Goal: Task Accomplishment & Management: Complete application form

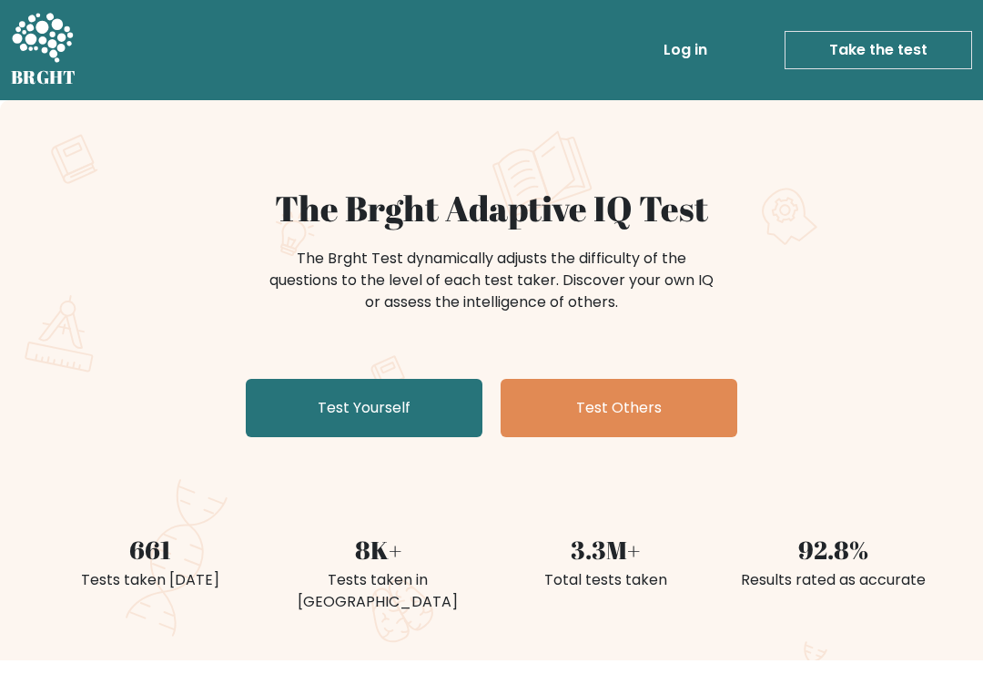
click at [399, 417] on link "Test Yourself" at bounding box center [364, 408] width 237 height 58
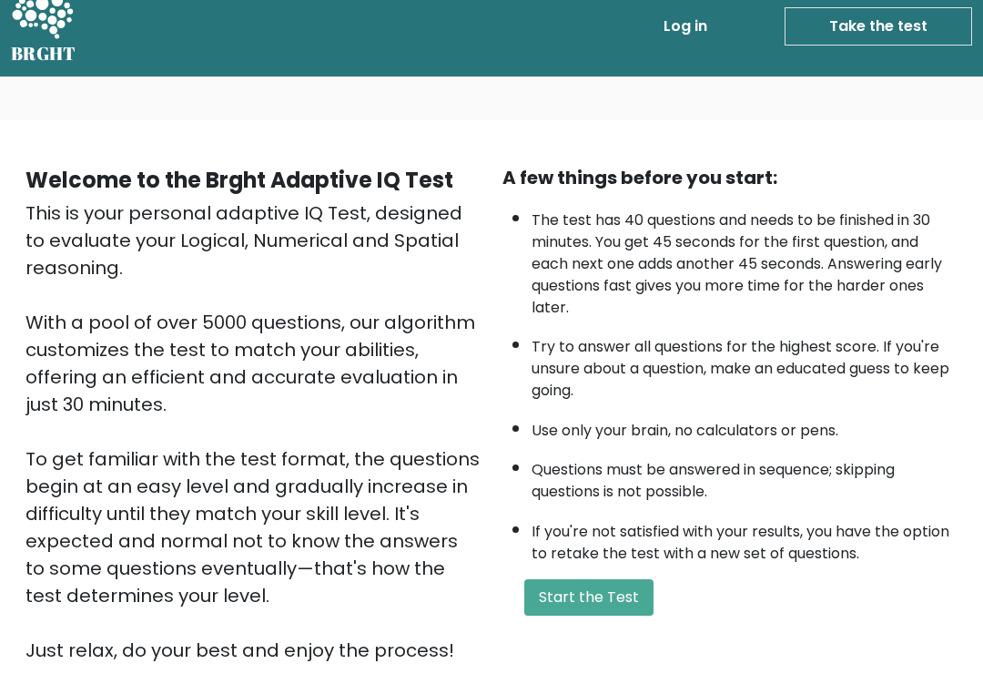
scroll to position [30, 0]
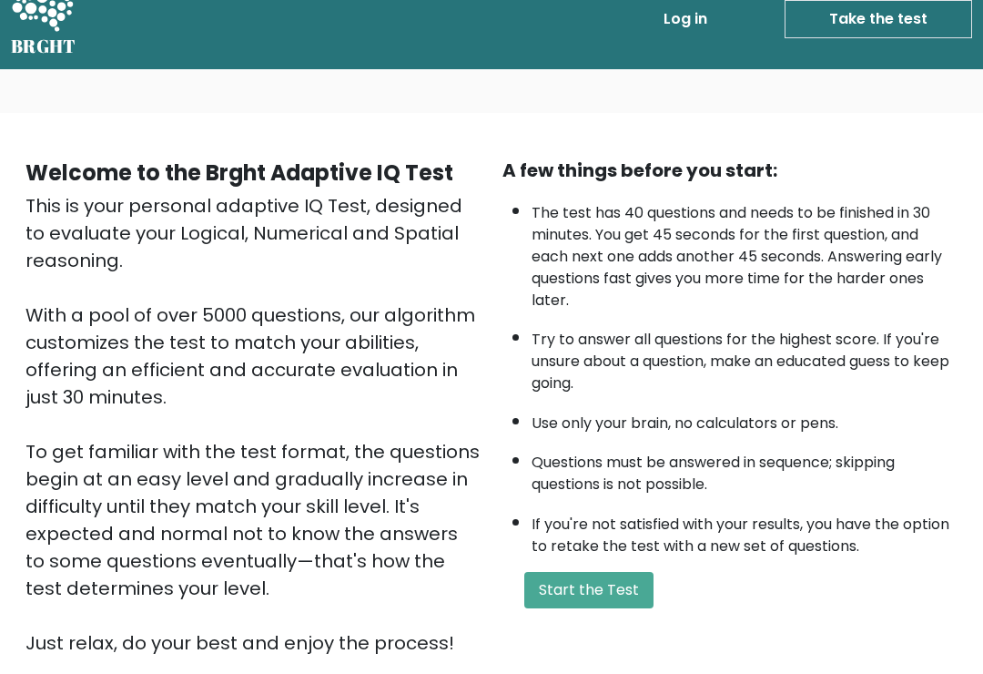
click at [618, 609] on button "Start the Test" at bounding box center [588, 591] width 129 height 36
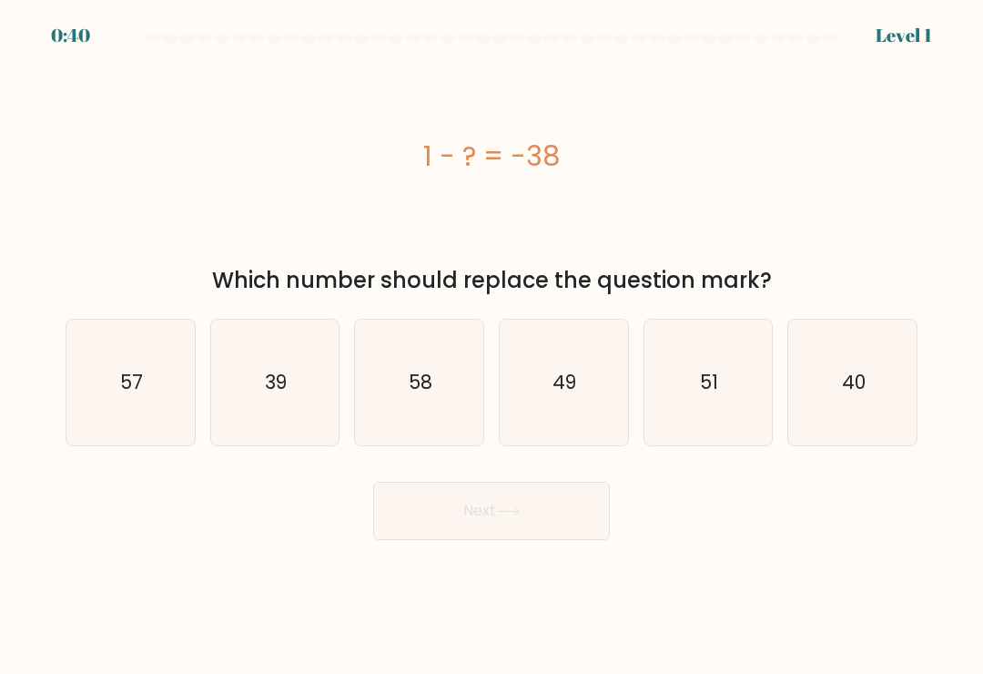
click at [867, 416] on icon "40" at bounding box center [853, 383] width 126 height 126
click at [492, 346] on input "f. 40" at bounding box center [492, 341] width 1 height 9
radio input "true"
click at [603, 406] on icon "49" at bounding box center [564, 383] width 126 height 126
click at [492, 346] on input "d. 49" at bounding box center [492, 341] width 1 height 9
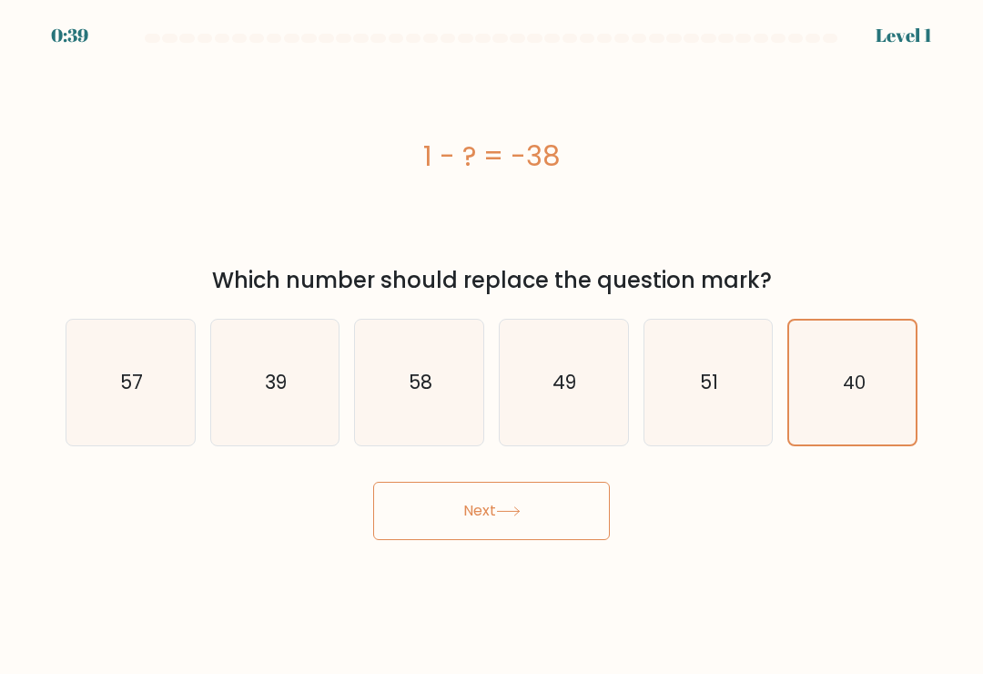
radio input "true"
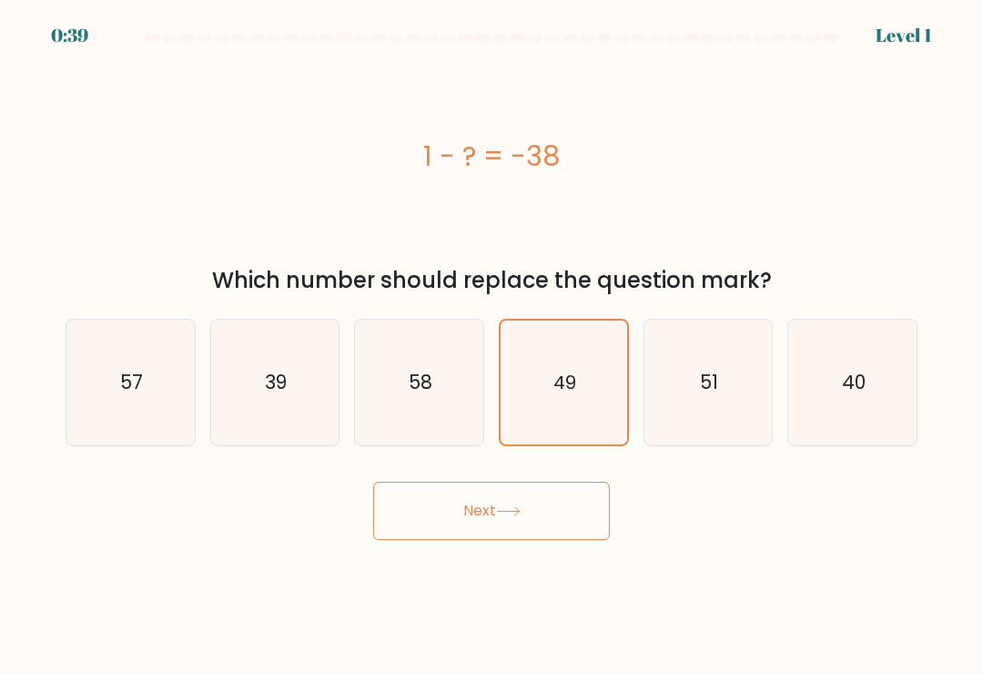
click at [571, 522] on button "Next" at bounding box center [491, 511] width 237 height 58
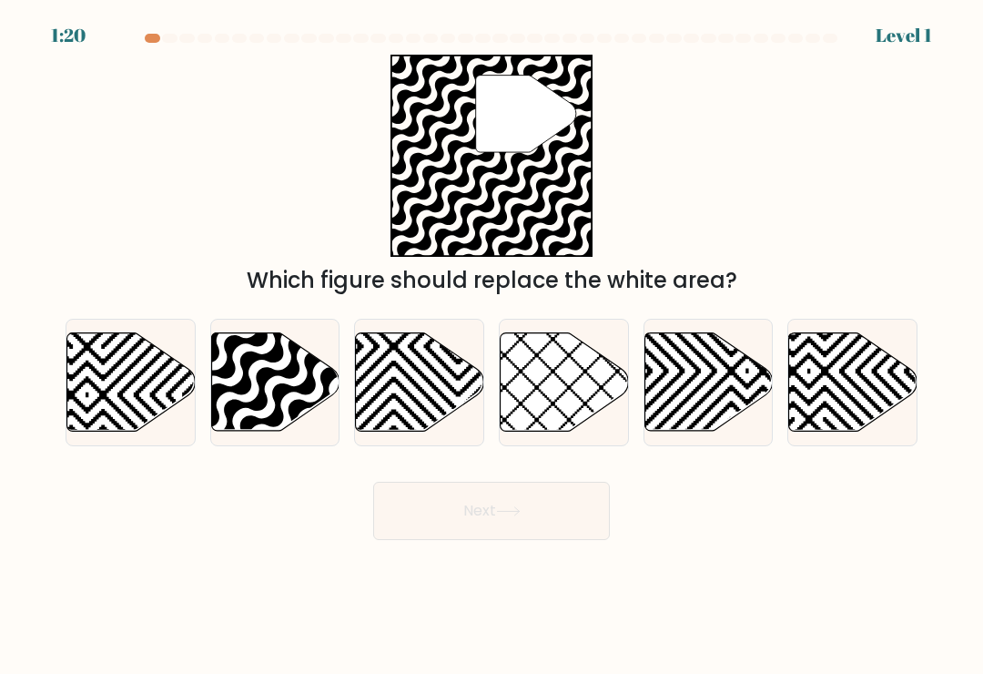
click at [293, 387] on icon at bounding box center [275, 382] width 128 height 98
click at [492, 346] on input "b." at bounding box center [492, 341] width 1 height 9
radio input "true"
click at [554, 503] on button "Next" at bounding box center [491, 511] width 237 height 58
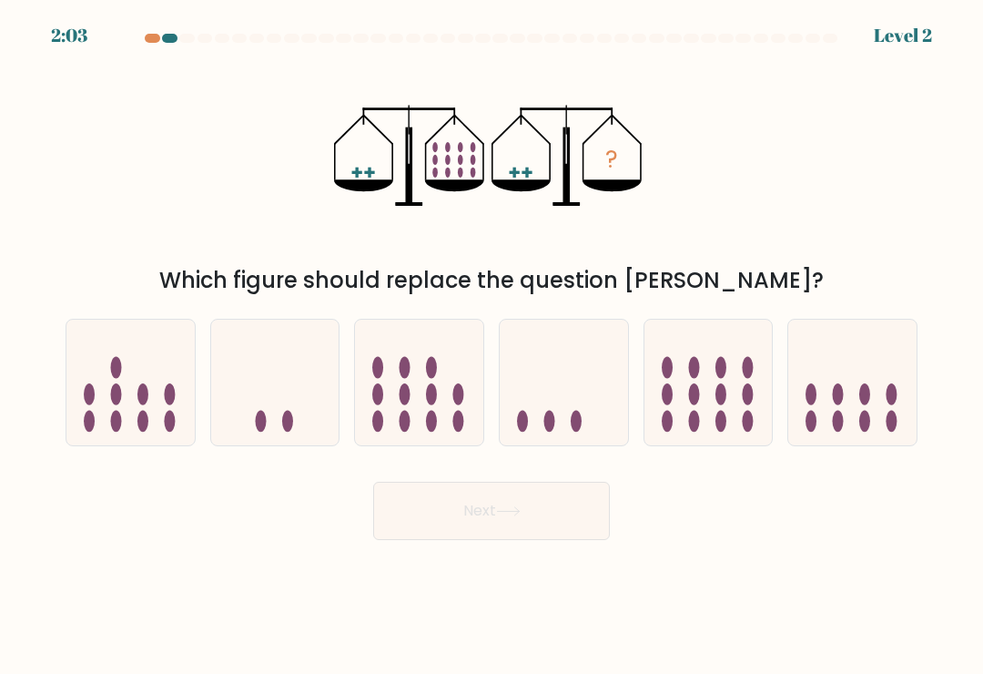
click at [714, 421] on icon at bounding box center [709, 383] width 128 height 107
click at [492, 346] on input "e." at bounding box center [492, 341] width 1 height 9
radio input "true"
click at [546, 510] on button "Next" at bounding box center [491, 511] width 237 height 58
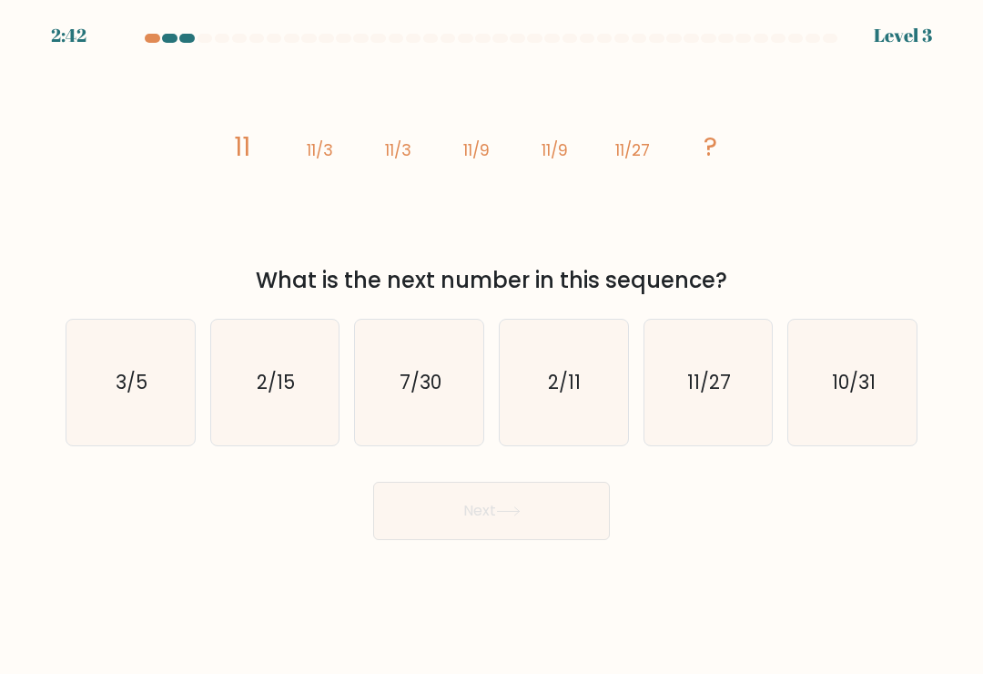
click at [731, 417] on icon "11/27" at bounding box center [708, 383] width 126 height 126
click at [492, 346] on input "e. 11/27" at bounding box center [492, 341] width 1 height 9
radio input "true"
click at [589, 519] on button "Next" at bounding box center [491, 511] width 237 height 58
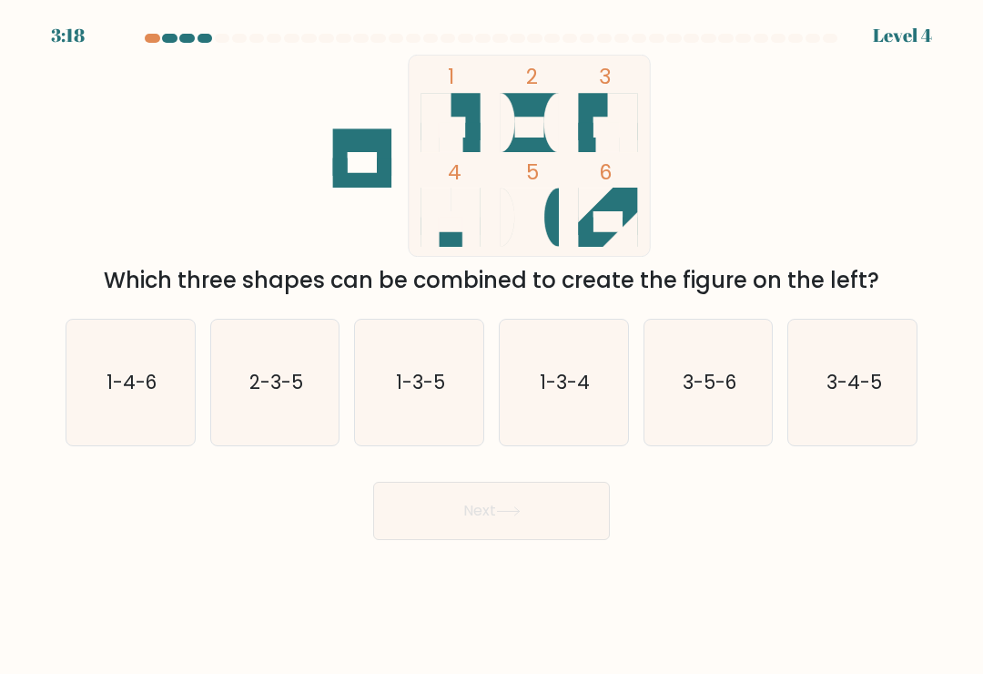
click at [166, 419] on icon "1-4-6" at bounding box center [130, 383] width 126 height 126
click at [492, 346] on input "a. 1-4-6" at bounding box center [492, 341] width 1 height 9
radio input "true"
click at [569, 526] on button "Next" at bounding box center [491, 511] width 237 height 58
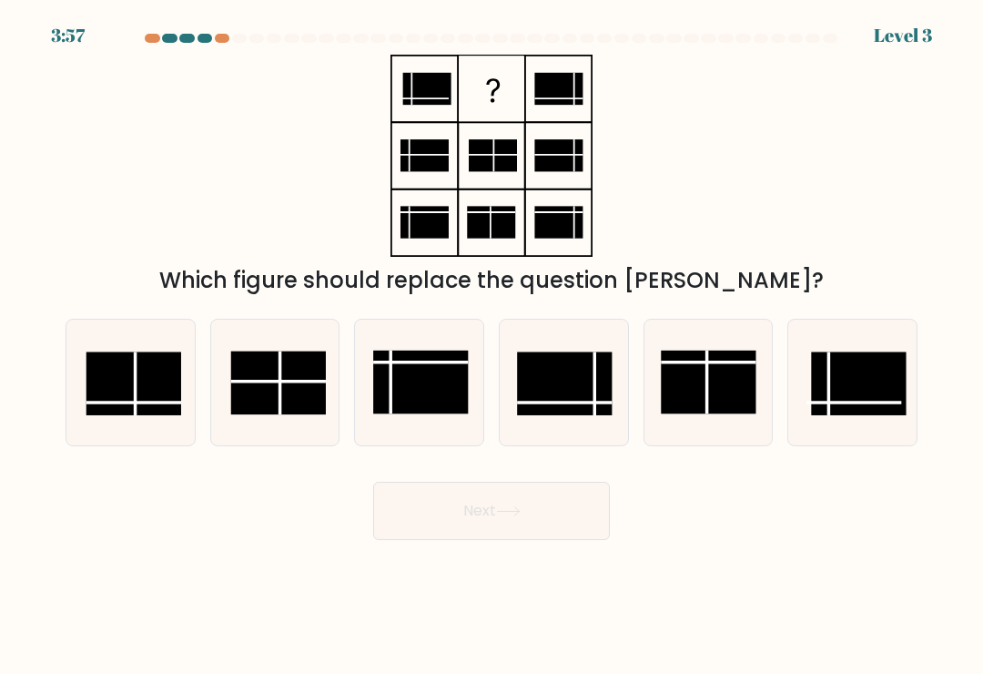
click at [161, 406] on rect at bounding box center [133, 382] width 95 height 63
click at [492, 346] on input "a." at bounding box center [492, 341] width 1 height 9
radio input "true"
click at [529, 537] on button "Next" at bounding box center [491, 511] width 237 height 58
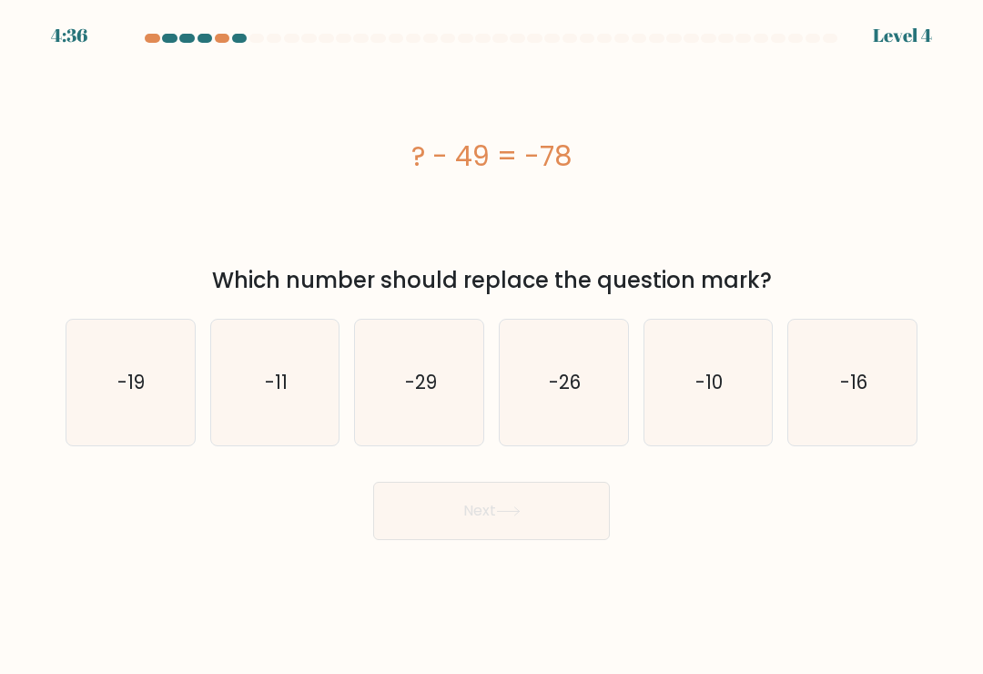
click at [449, 394] on icon "-29" at bounding box center [420, 383] width 126 height 126
click at [492, 346] on input "c. -29" at bounding box center [492, 341] width 1 height 9
radio input "true"
click at [581, 390] on text "-26" at bounding box center [565, 382] width 32 height 26
click at [492, 346] on input "d. -26" at bounding box center [492, 341] width 1 height 9
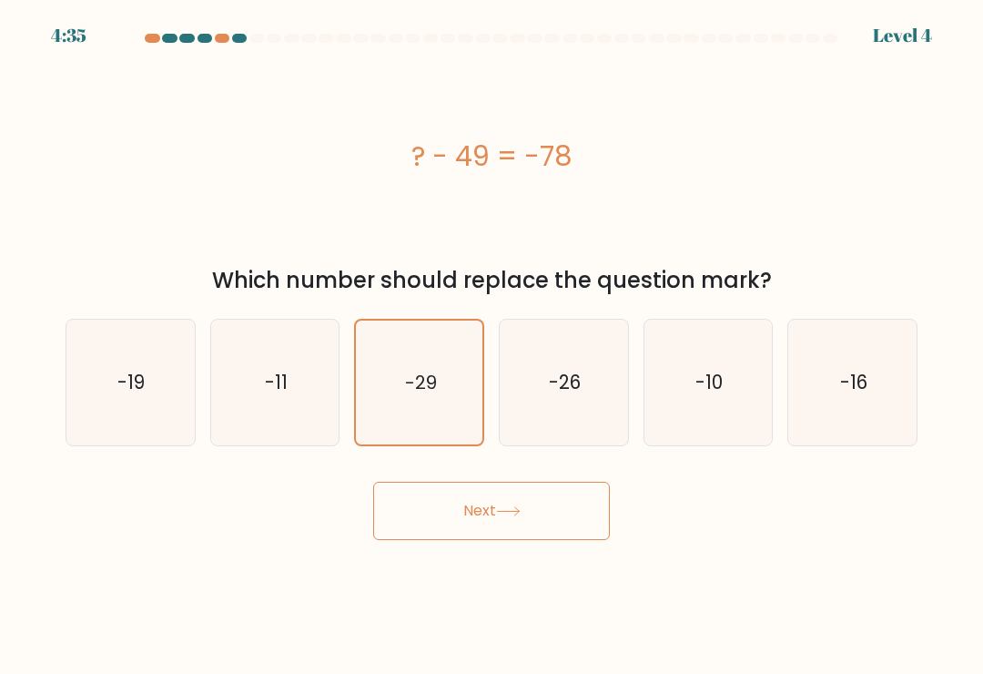
radio input "true"
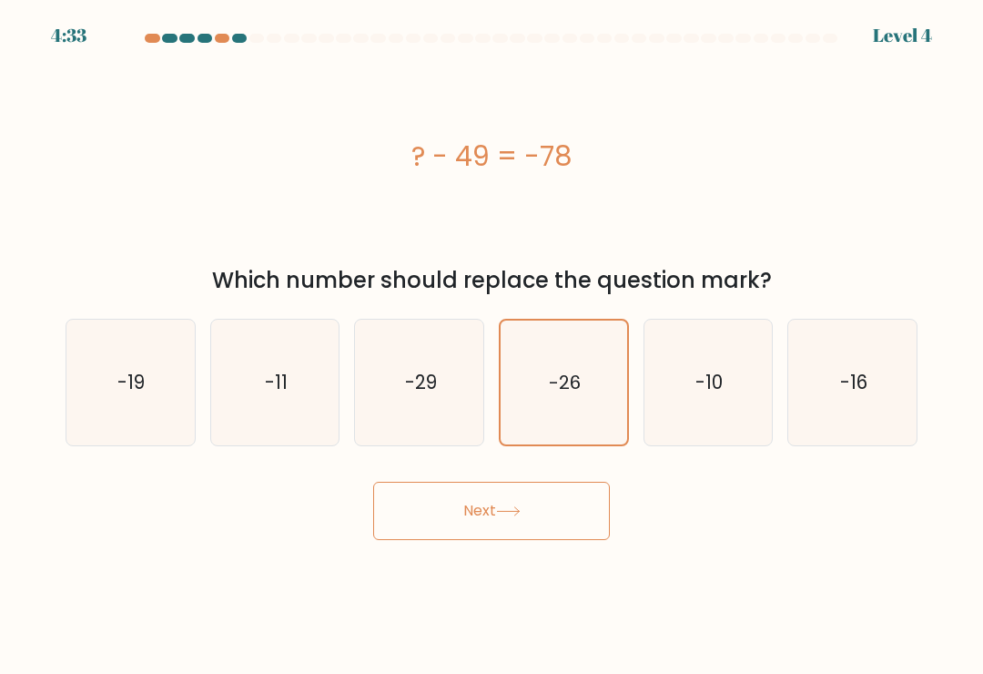
click at [553, 522] on button "Next" at bounding box center [491, 511] width 237 height 58
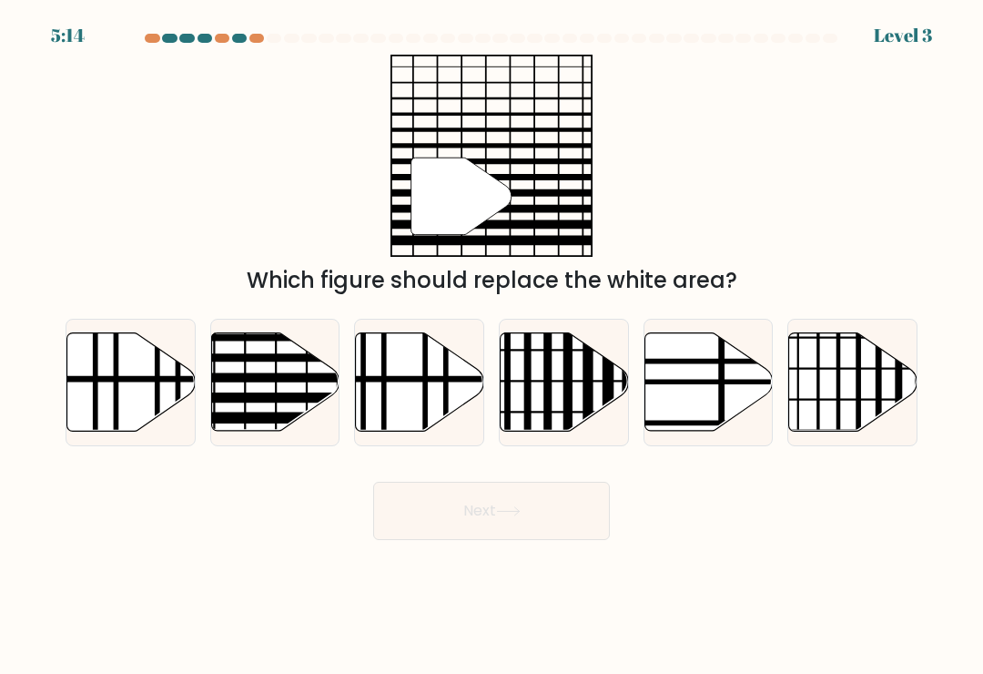
click at [295, 398] on line at bounding box center [314, 398] width 259 height 0
click at [492, 346] on input "b." at bounding box center [492, 341] width 1 height 9
radio input "true"
click at [551, 507] on button "Next" at bounding box center [491, 511] width 237 height 58
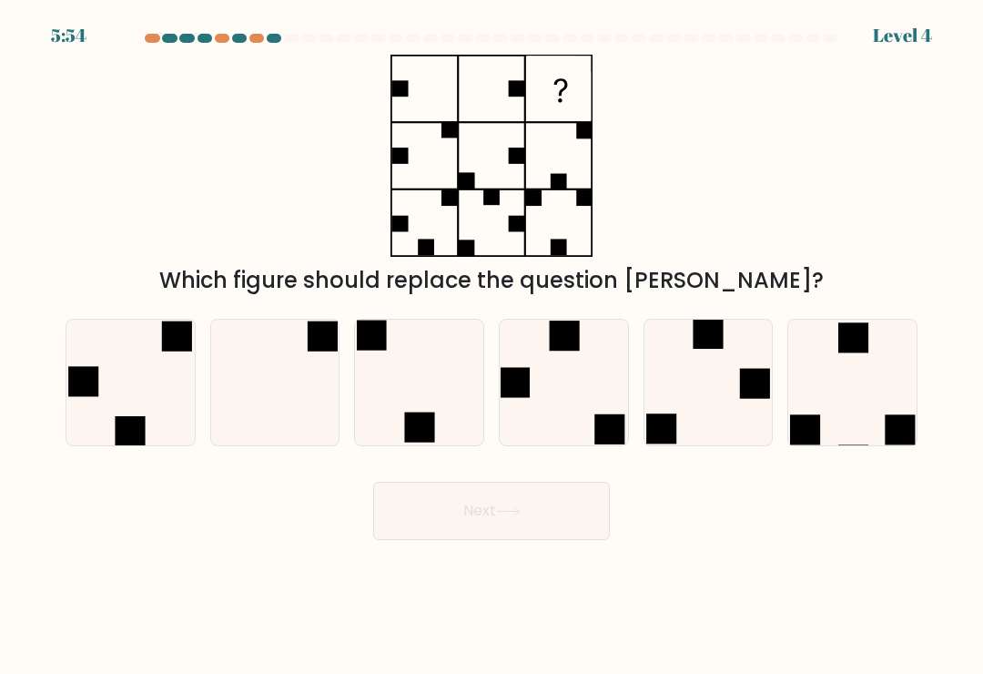
click at [313, 386] on icon at bounding box center [275, 383] width 126 height 126
click at [492, 346] on input "b." at bounding box center [492, 341] width 1 height 9
radio input "true"
click at [556, 520] on button "Next" at bounding box center [491, 511] width 237 height 58
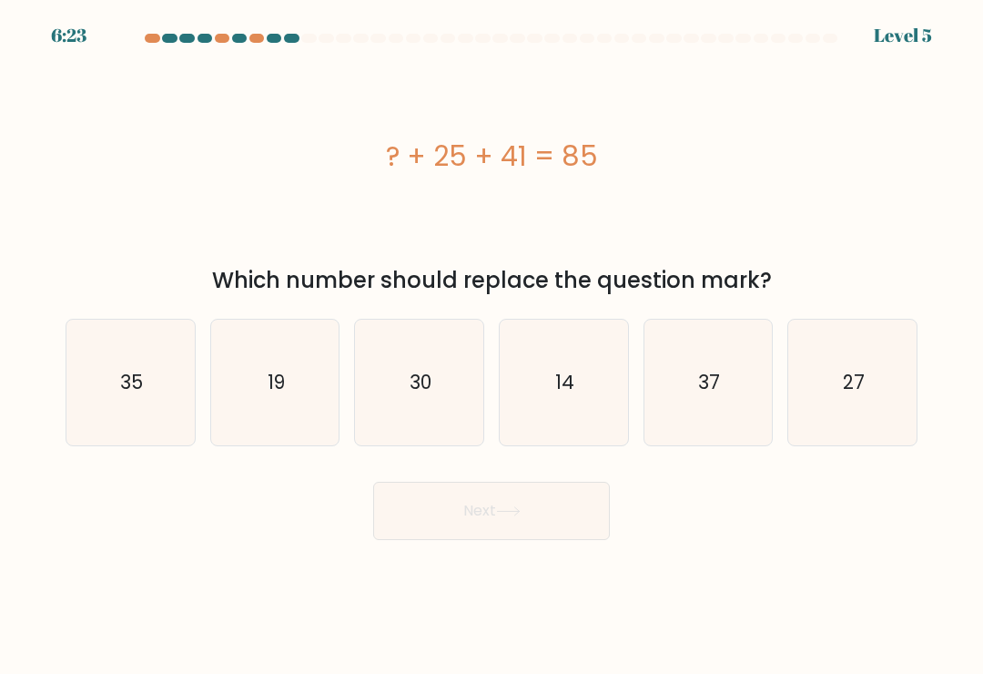
click at [851, 381] on text "27" at bounding box center [854, 382] width 22 height 26
click at [492, 346] on input "f. 27" at bounding box center [492, 341] width 1 height 9
radio input "true"
click at [571, 521] on button "Next" at bounding box center [491, 511] width 237 height 58
